Goal: Book appointment/travel/reservation

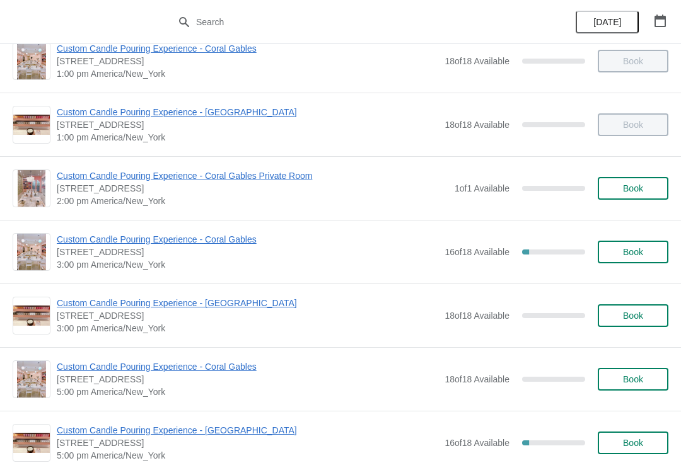
scroll to position [297, 0]
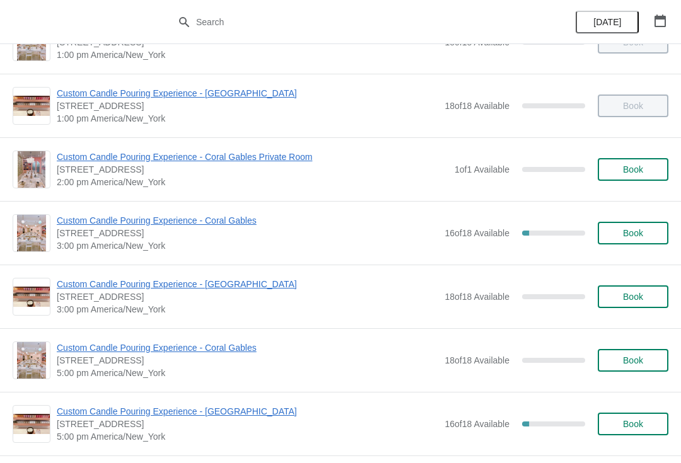
click at [209, 280] on span "Custom Candle Pouring Experience - [GEOGRAPHIC_DATA]" at bounding box center [247, 284] width 381 height 13
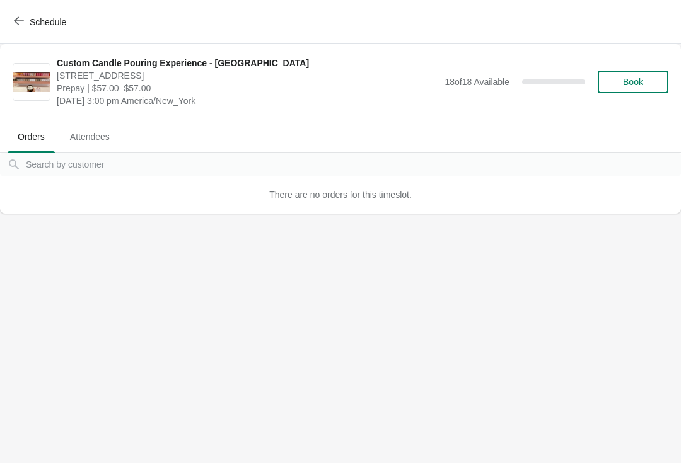
click at [40, 20] on span "Schedule" at bounding box center [48, 22] width 37 height 10
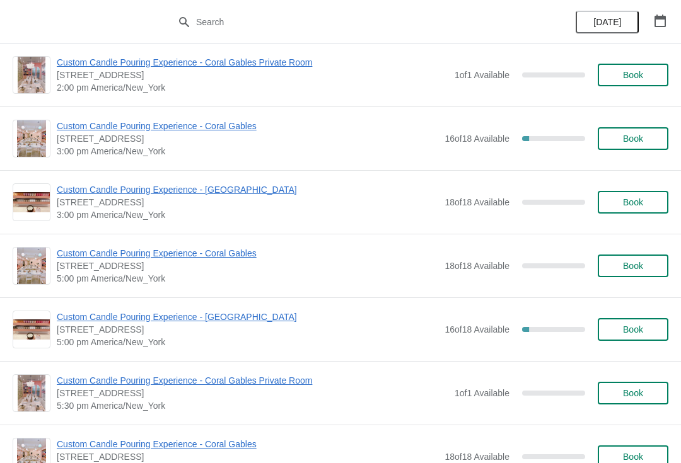
scroll to position [388, 0]
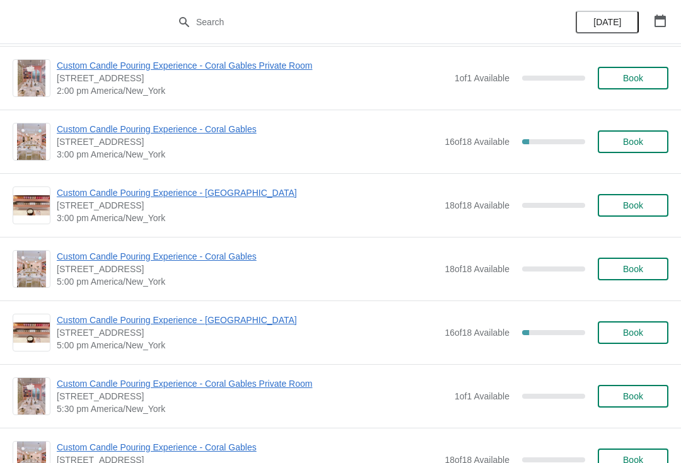
click at [159, 199] on span "Custom Candle Pouring Experience - [GEOGRAPHIC_DATA]" at bounding box center [247, 193] width 381 height 13
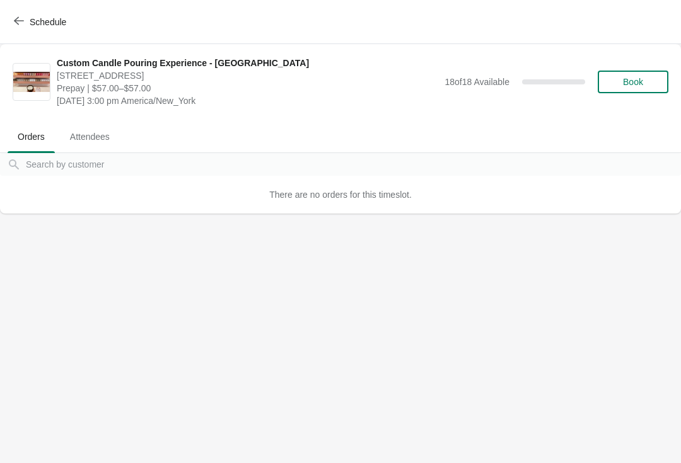
scroll to position [0, 0]
click at [632, 79] on span "Book" at bounding box center [633, 82] width 20 height 10
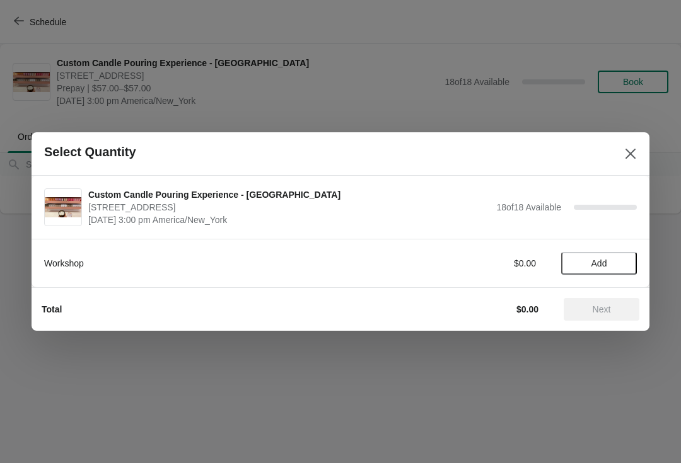
click at [613, 257] on button "Add" at bounding box center [599, 263] width 76 height 23
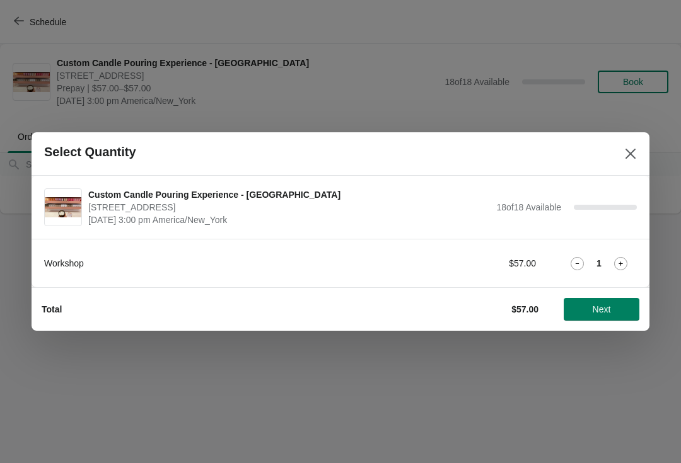
click at [625, 265] on icon at bounding box center [620, 263] width 13 height 13
click at [603, 320] on button "Next" at bounding box center [602, 309] width 76 height 23
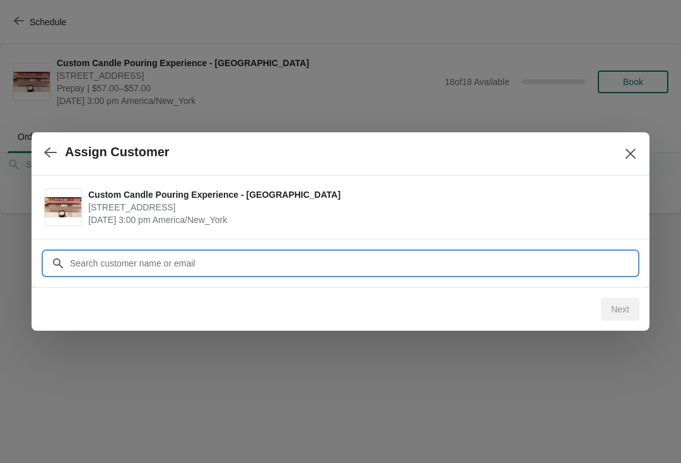
click at [274, 267] on input "Customer" at bounding box center [352, 263] width 567 height 23
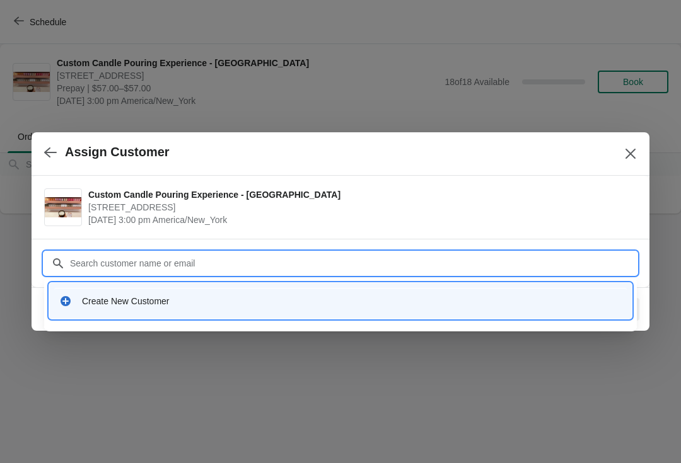
click at [131, 303] on div "Create New Customer" at bounding box center [352, 301] width 540 height 13
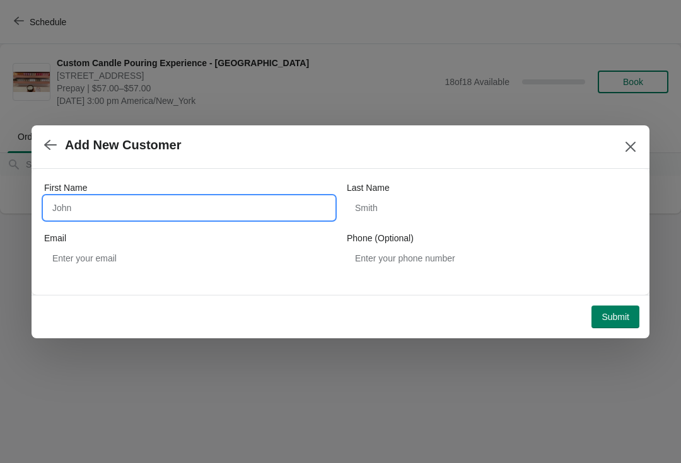
click at [141, 197] on input "First Name" at bounding box center [189, 208] width 290 height 23
type input "Mkhyla"
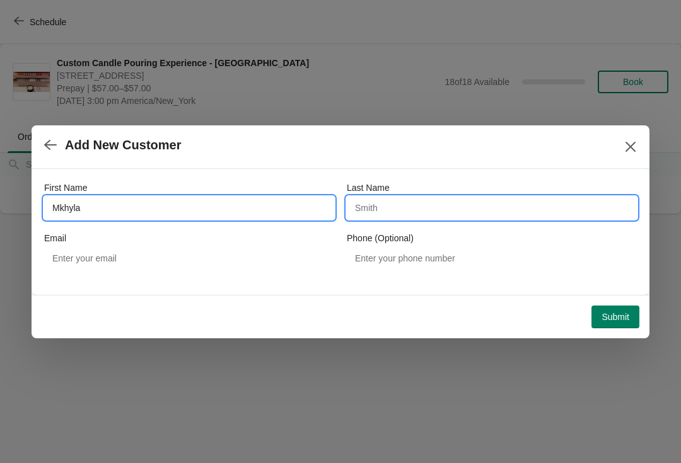
click at [457, 209] on input "Last Name" at bounding box center [492, 208] width 290 height 23
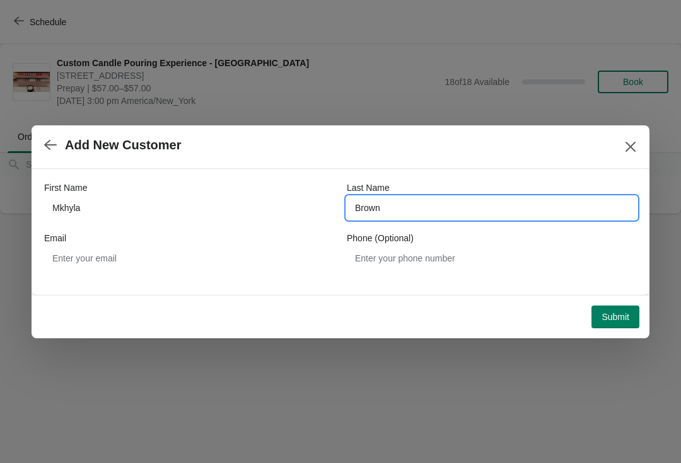
type input "Brown"
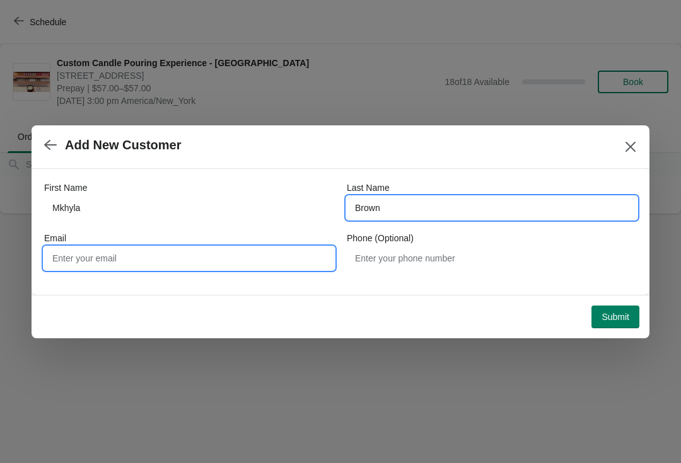
click at [230, 251] on input "Email" at bounding box center [189, 258] width 290 height 23
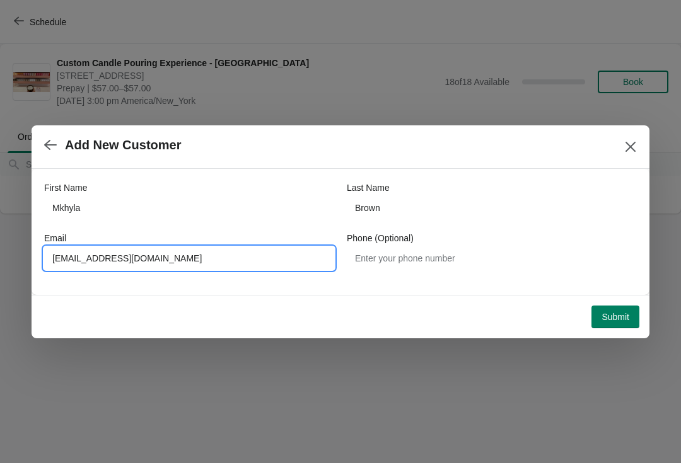
type input "[EMAIL_ADDRESS][DOMAIN_NAME]"
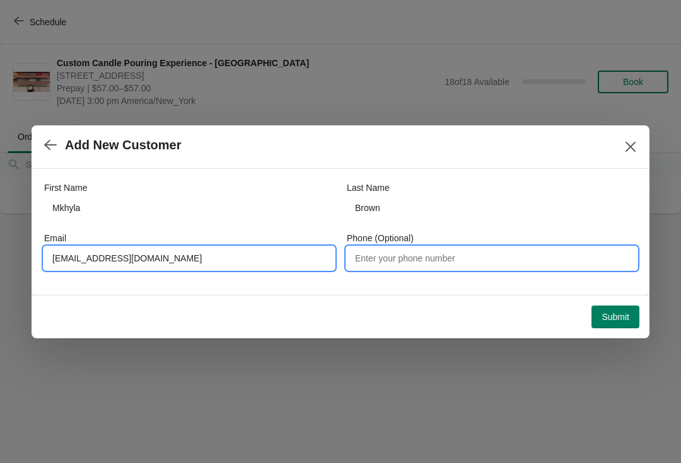
click at [446, 257] on input "Phone (Optional)" at bounding box center [492, 258] width 290 height 23
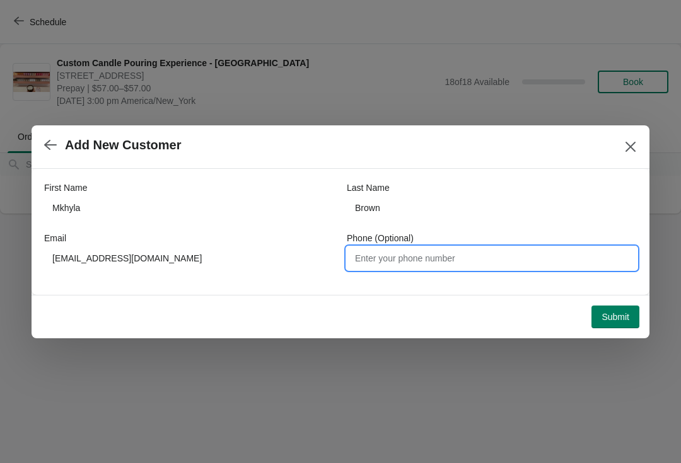
click at [470, 255] on input "Phone (Optional)" at bounding box center [492, 258] width 290 height 23
type input "4"
click at [597, 319] on button "Submit" at bounding box center [615, 317] width 48 height 23
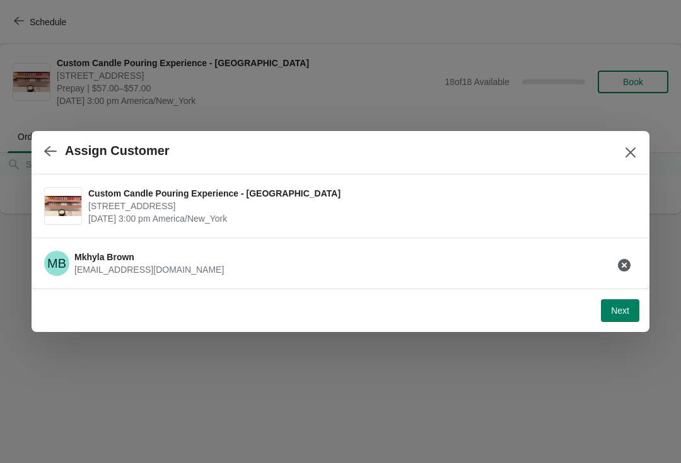
click at [631, 320] on button "Next" at bounding box center [620, 311] width 38 height 23
select select "Friend"
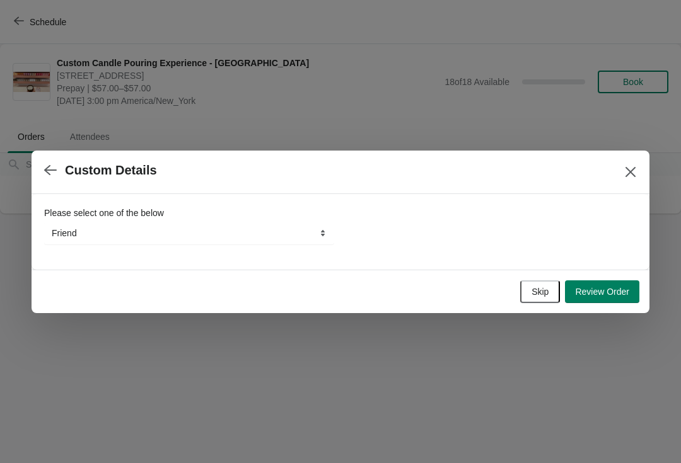
click at [545, 301] on button "Skip" at bounding box center [540, 292] width 40 height 23
